Goal: Task Accomplishment & Management: Use online tool/utility

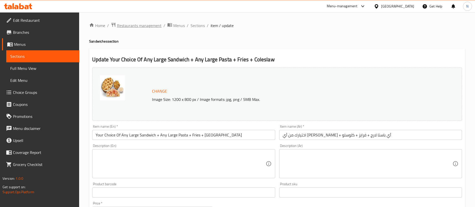
click at [135, 23] on span "Restaurants management" at bounding box center [139, 26] width 45 height 6
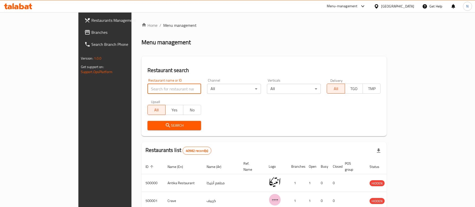
click at [147, 89] on input "search" at bounding box center [174, 89] width 54 height 10
paste input "692930"
type input "692930"
click button "Search" at bounding box center [174, 125] width 54 height 9
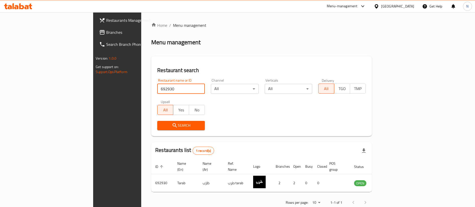
scroll to position [7, 0]
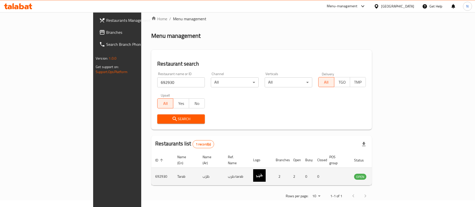
click at [385, 176] on icon "enhanced table" at bounding box center [384, 177] width 2 height 2
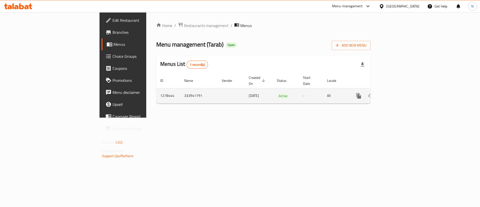
click at [398, 93] on icon "enhanced table" at bounding box center [395, 96] width 6 height 6
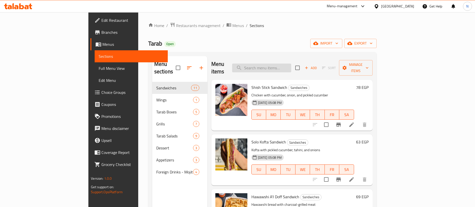
click at [291, 65] on input "search" at bounding box center [261, 68] width 59 height 9
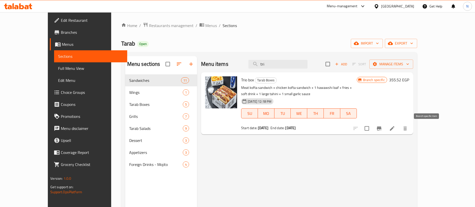
type input "tri"
click at [382, 127] on icon "Branch-specific-item" at bounding box center [379, 128] width 6 height 6
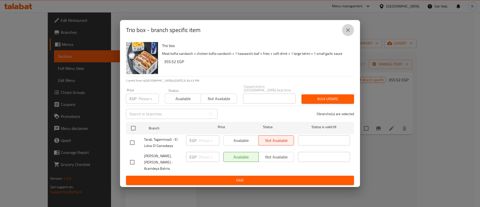
click at [348, 33] on icon "close" at bounding box center [348, 30] width 6 height 6
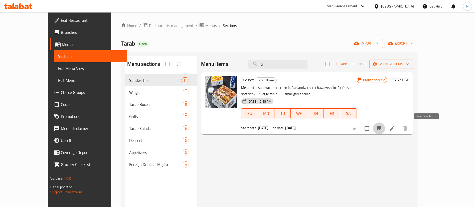
click at [381, 128] on icon "Branch-specific-item" at bounding box center [379, 128] width 5 height 4
click at [284, 64] on input "tri" at bounding box center [277, 64] width 59 height 9
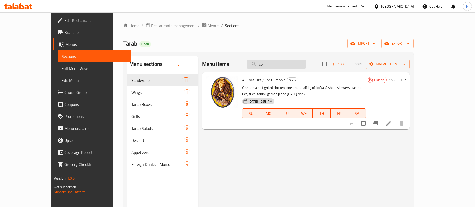
type input "c"
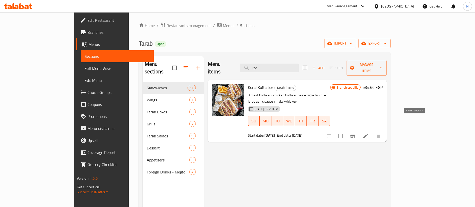
type input "kor"
click at [355, 133] on icon "Branch-specific-item" at bounding box center [352, 136] width 6 height 6
click at [166, 26] on span "Restaurants management" at bounding box center [188, 26] width 45 height 6
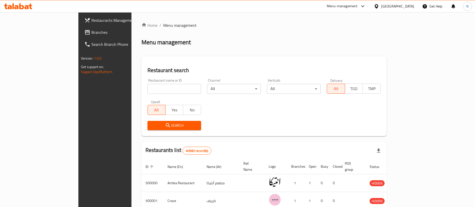
click at [161, 87] on input "search" at bounding box center [174, 89] width 54 height 10
paste input "691303"
type input "691303"
click button "Search" at bounding box center [174, 125] width 54 height 9
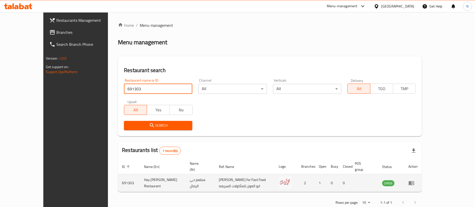
click at [414, 180] on icon "enhanced table" at bounding box center [411, 183] width 6 height 6
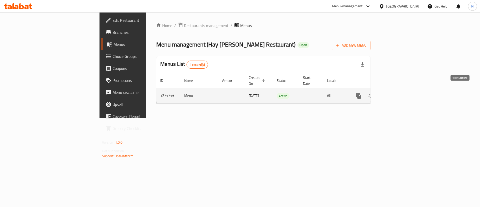
click at [397, 94] on icon "enhanced table" at bounding box center [395, 96] width 5 height 5
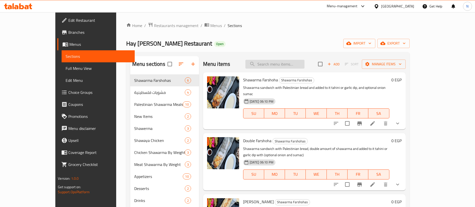
click at [274, 64] on input "search" at bounding box center [274, 64] width 59 height 9
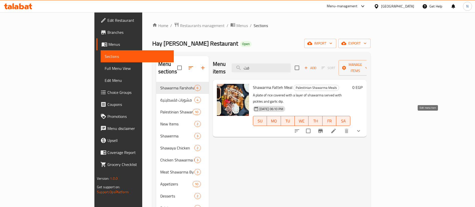
type input "فت"
click at [336, 128] on icon at bounding box center [333, 131] width 6 height 6
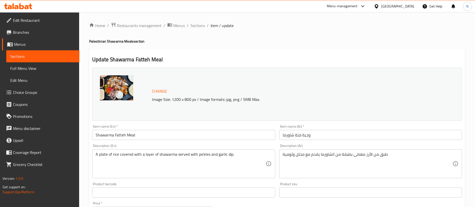
click at [52, 55] on span "Sections" at bounding box center [42, 56] width 65 height 6
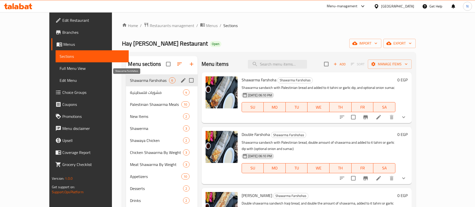
click at [136, 82] on span "Shawarma Farshohas" at bounding box center [149, 80] width 39 height 6
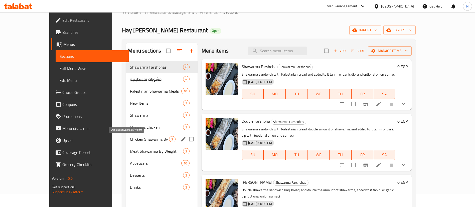
scroll to position [14, 0]
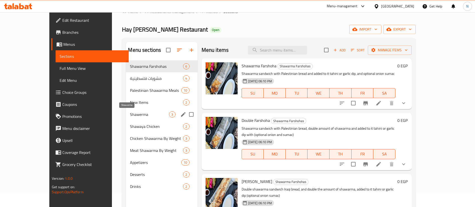
click at [130, 112] on span "Shawerma" at bounding box center [149, 114] width 39 height 6
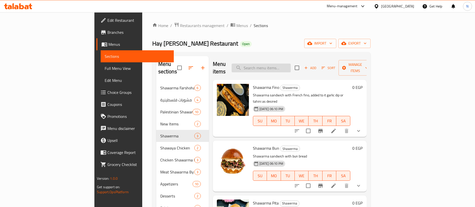
click at [290, 65] on input "search" at bounding box center [260, 68] width 59 height 9
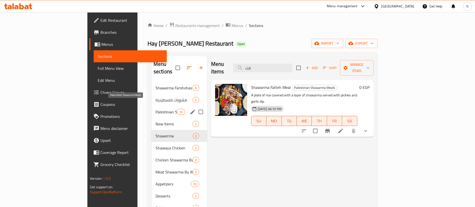
type input "فت"
click at [155, 109] on span "Palestinian Shawarma Meals" at bounding box center [165, 112] width 21 height 6
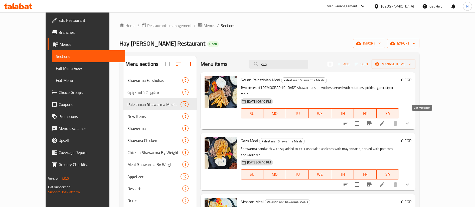
click at [385, 120] on icon at bounding box center [382, 123] width 6 height 6
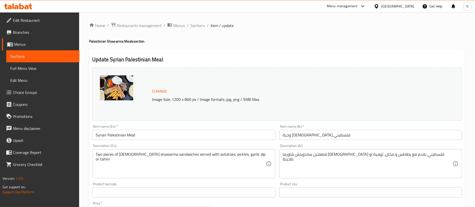
click at [44, 57] on span "Sections" at bounding box center [42, 56] width 65 height 6
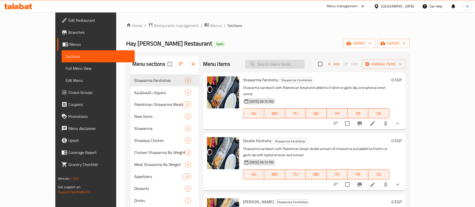
click at [304, 63] on input "search" at bounding box center [274, 64] width 59 height 9
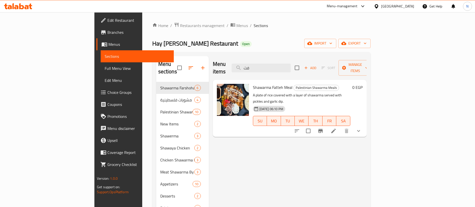
type input "فت"
click at [340, 126] on li at bounding box center [333, 130] width 14 height 9
